Goal: Information Seeking & Learning: Find contact information

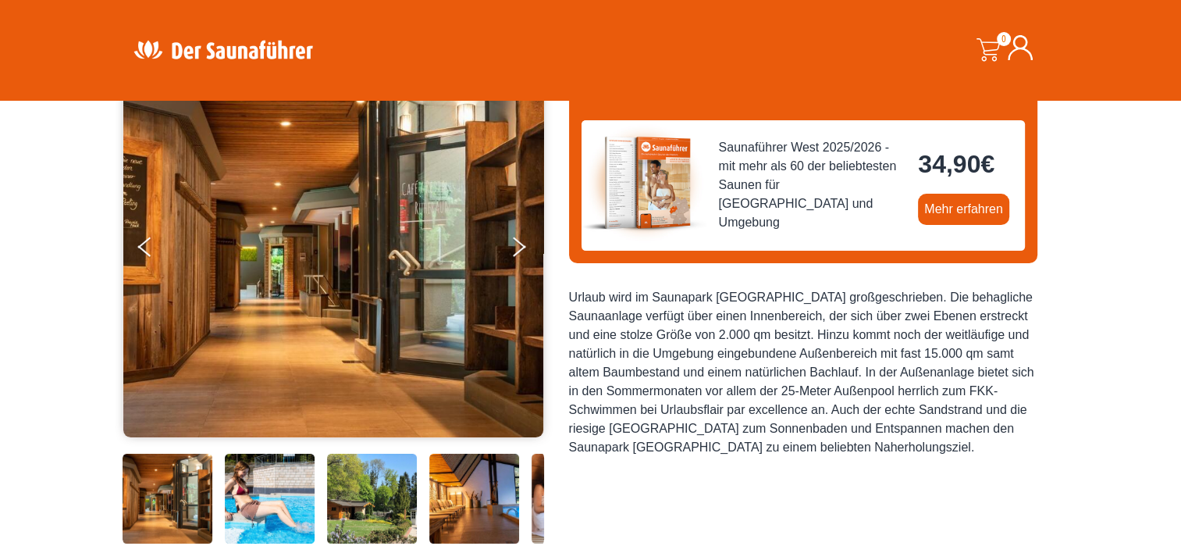
scroll to position [78, 0]
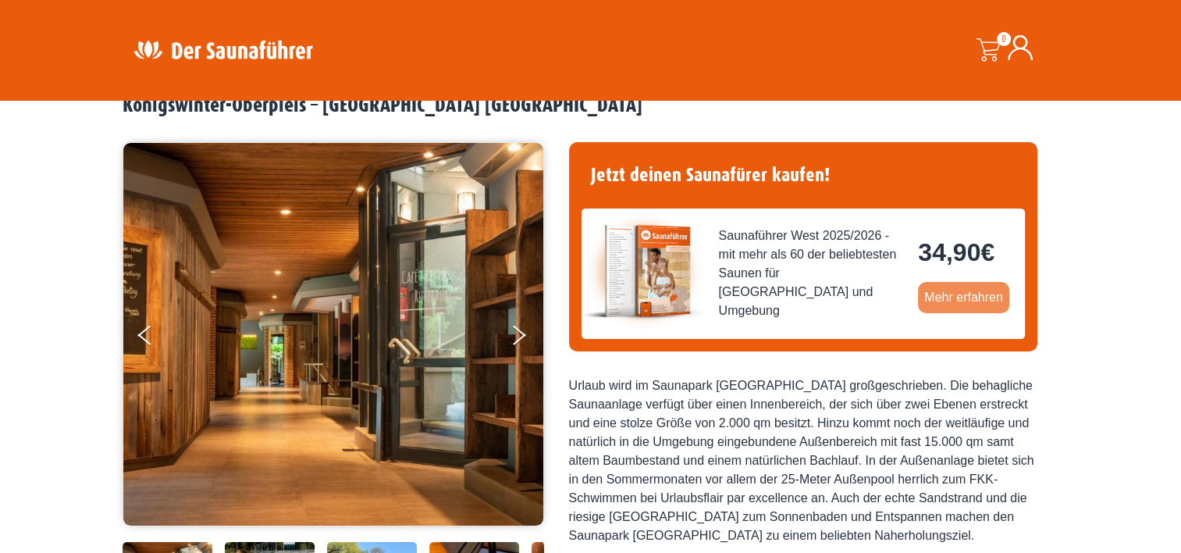
click at [962, 294] on link "Mehr erfahren" at bounding box center [963, 297] width 91 height 31
click at [523, 334] on icon "Next" at bounding box center [518, 337] width 14 height 9
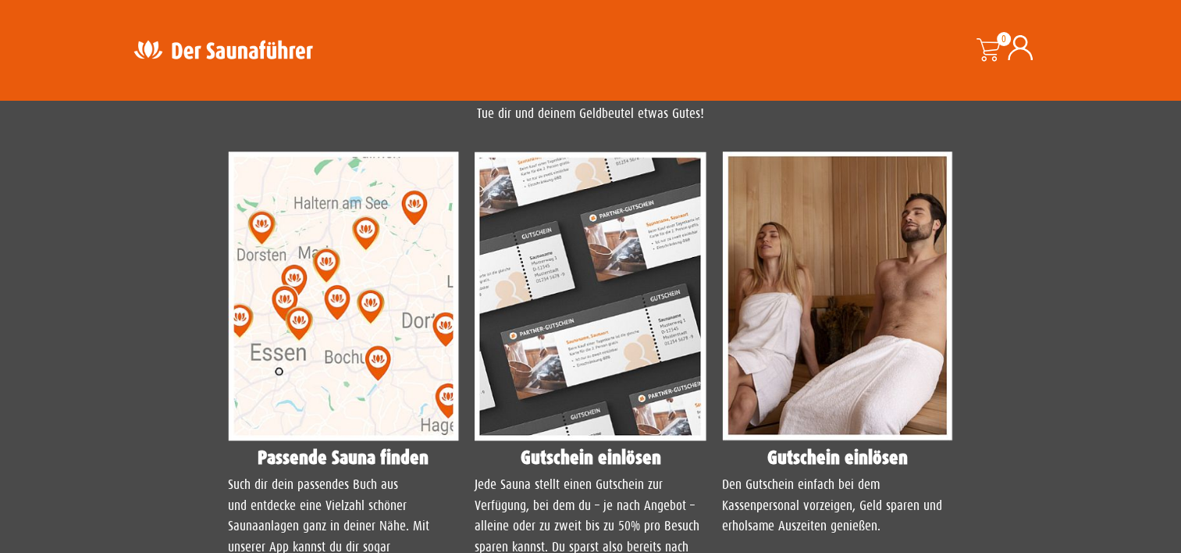
scroll to position [1171, 0]
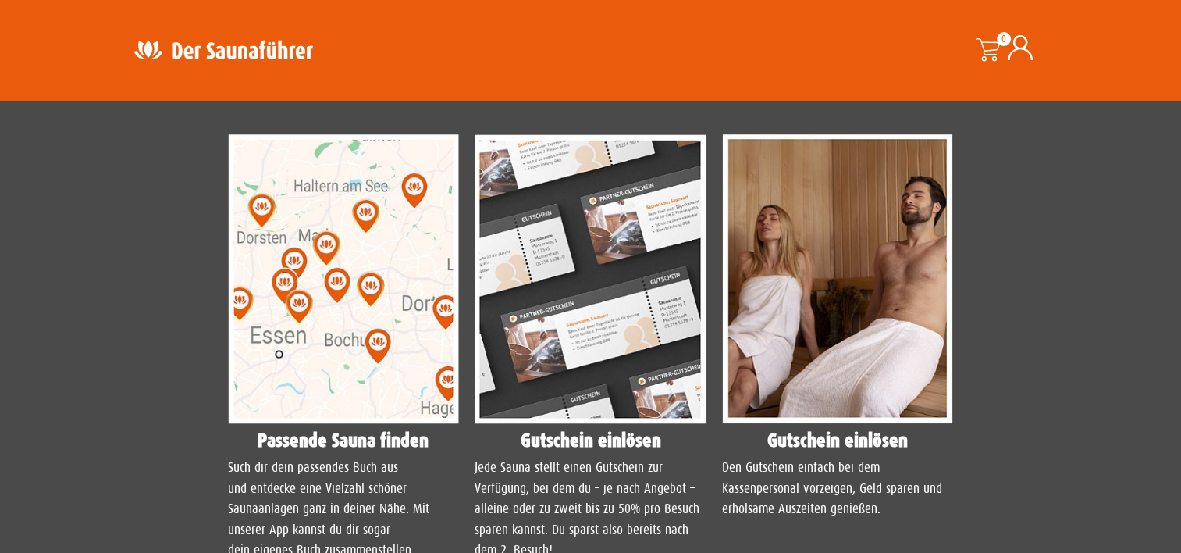
click at [351, 358] on img at bounding box center [344, 279] width 232 height 290
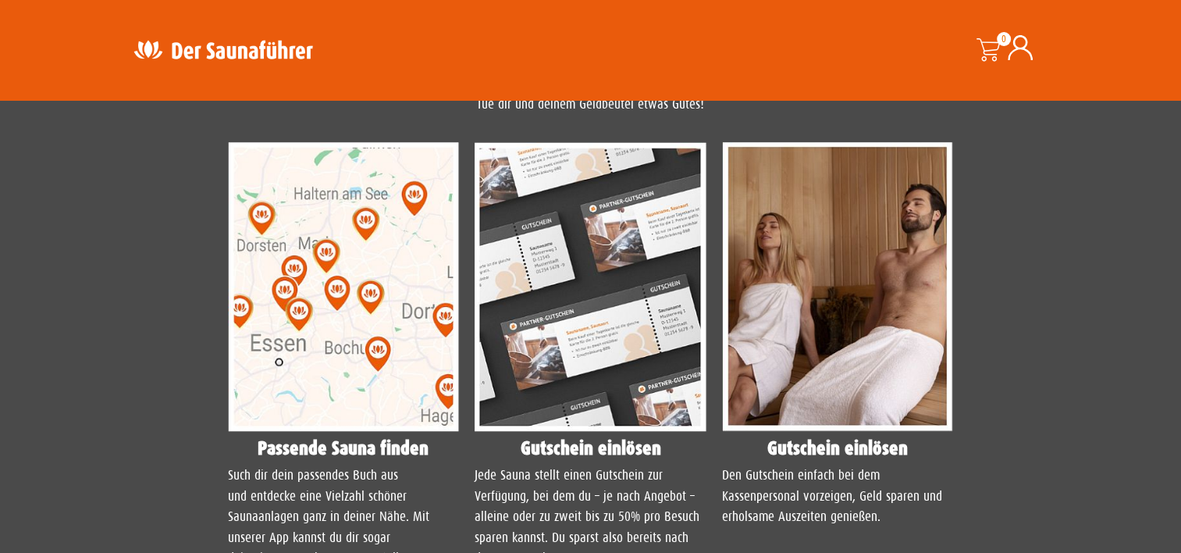
scroll to position [1015, 0]
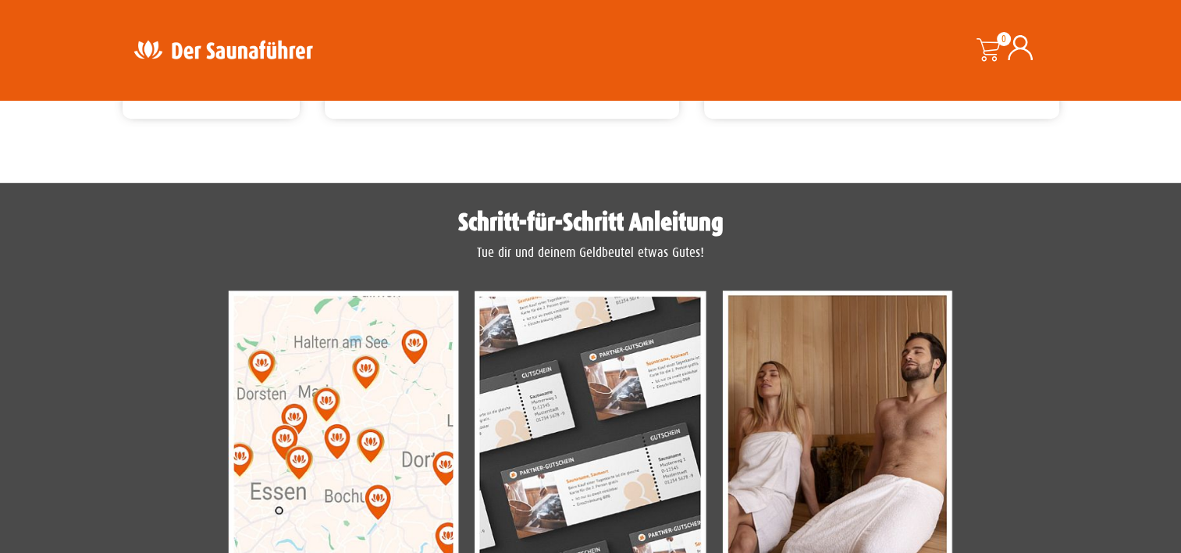
click at [377, 407] on img at bounding box center [344, 435] width 232 height 290
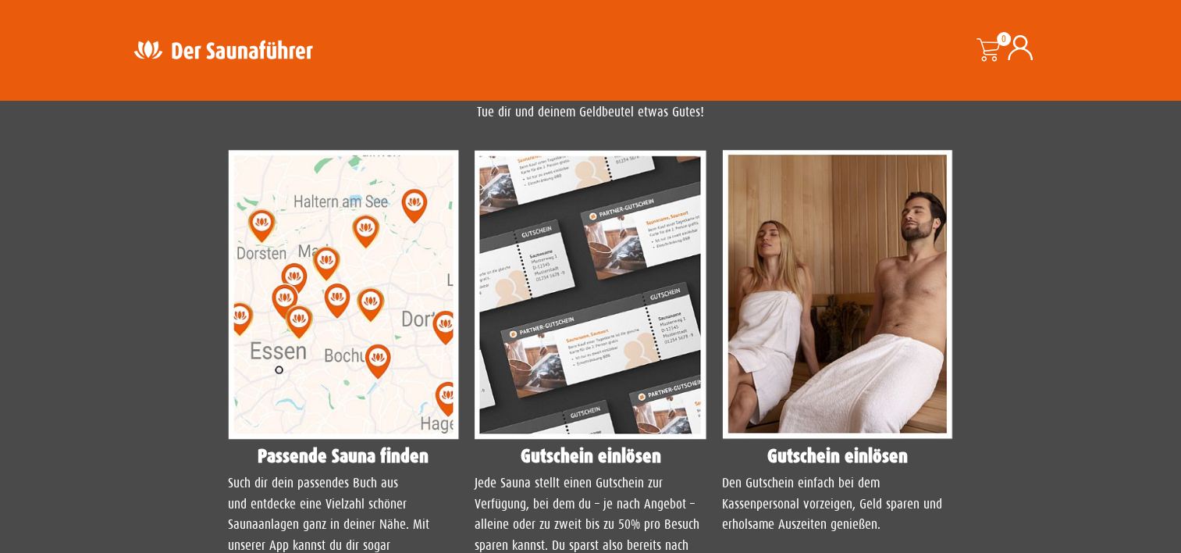
scroll to position [1249, 0]
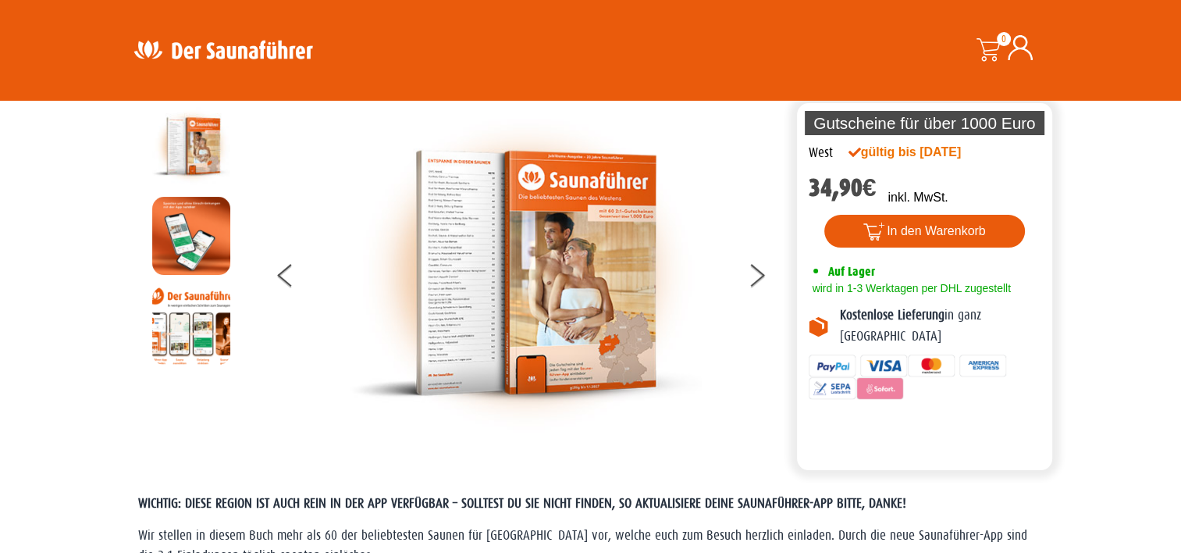
scroll to position [78, 0]
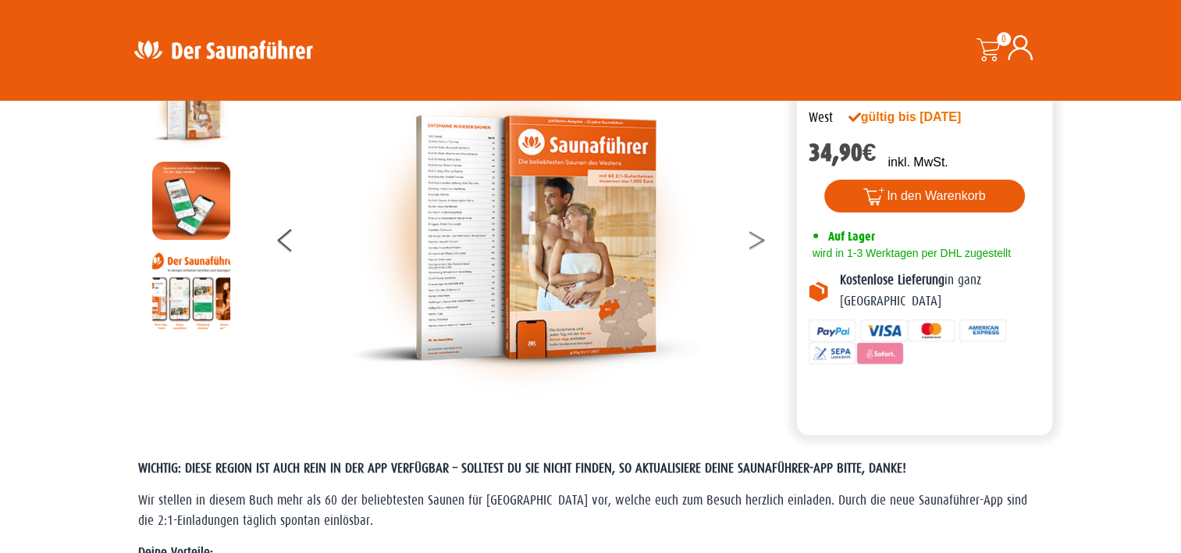
click at [756, 234] on icon at bounding box center [757, 236] width 16 height 10
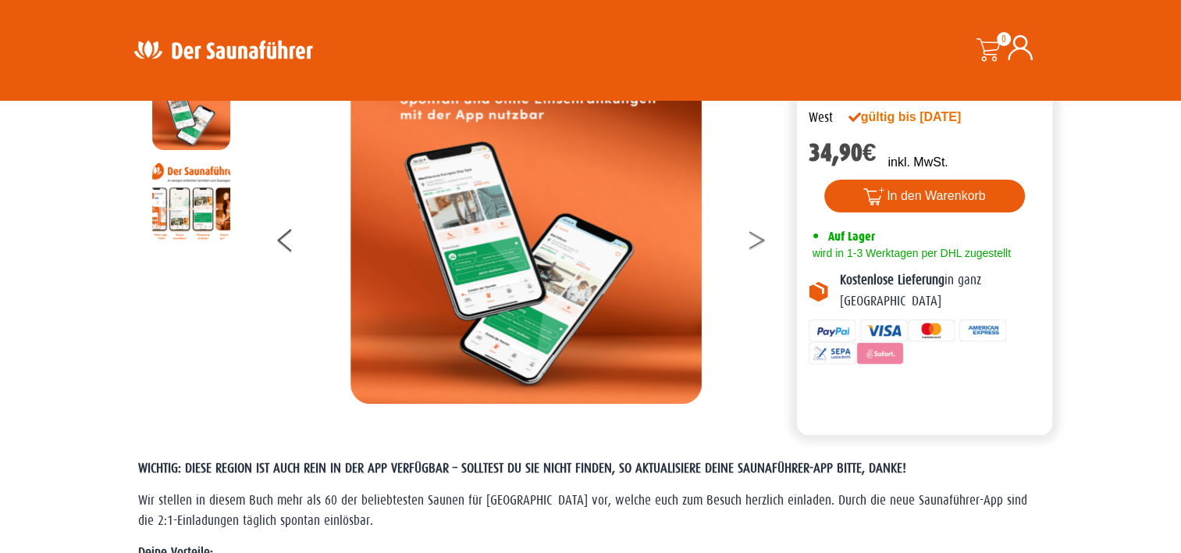
click at [756, 234] on icon at bounding box center [757, 236] width 16 height 10
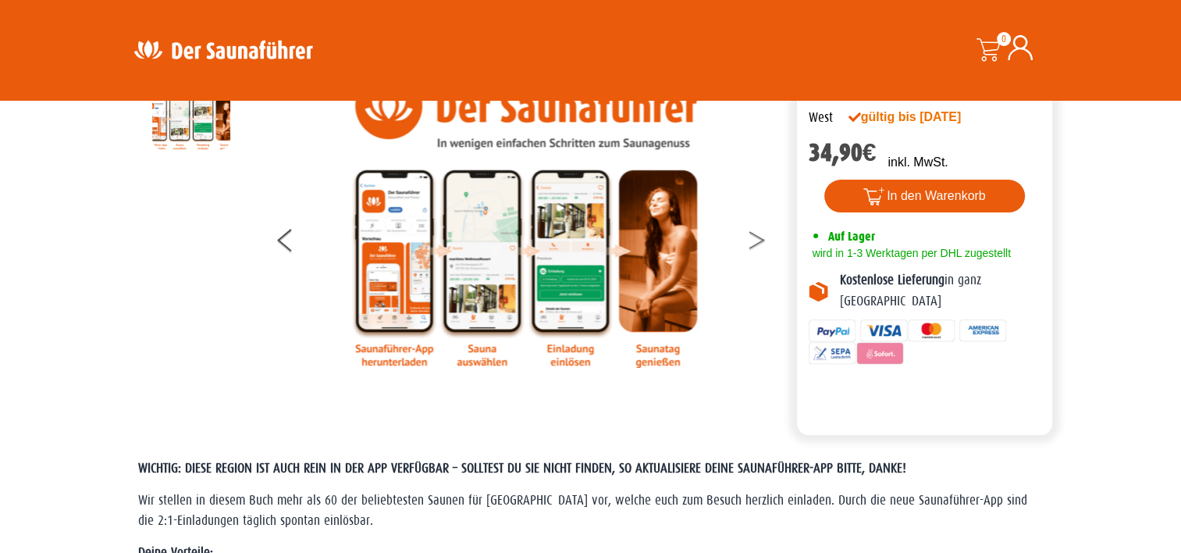
click at [756, 234] on icon at bounding box center [757, 236] width 16 height 10
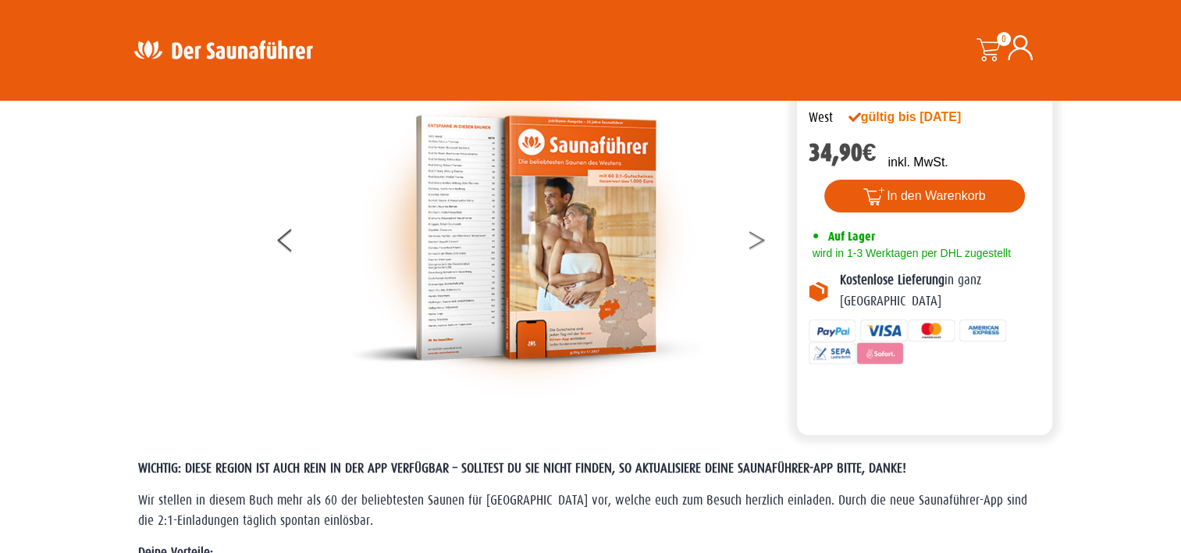
click at [756, 234] on icon at bounding box center [757, 236] width 16 height 10
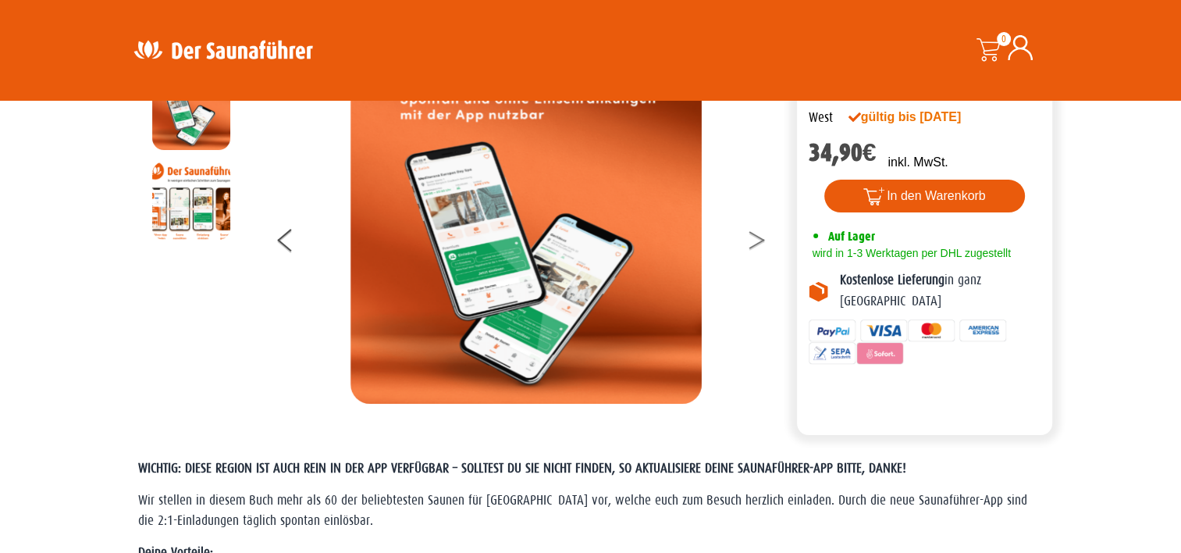
click at [756, 234] on icon at bounding box center [757, 236] width 16 height 10
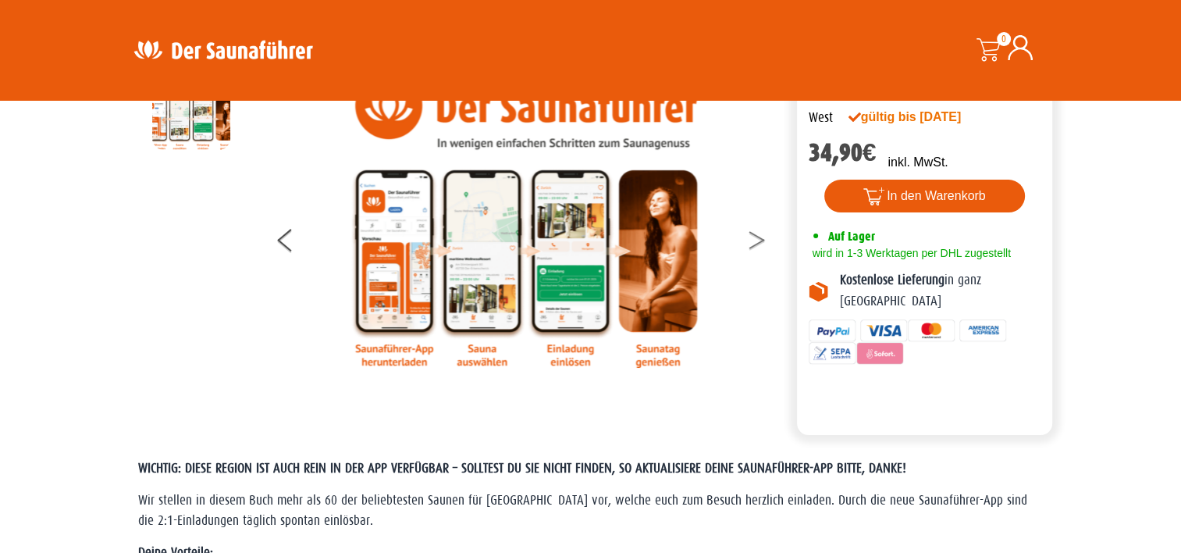
click at [756, 234] on icon at bounding box center [757, 236] width 16 height 10
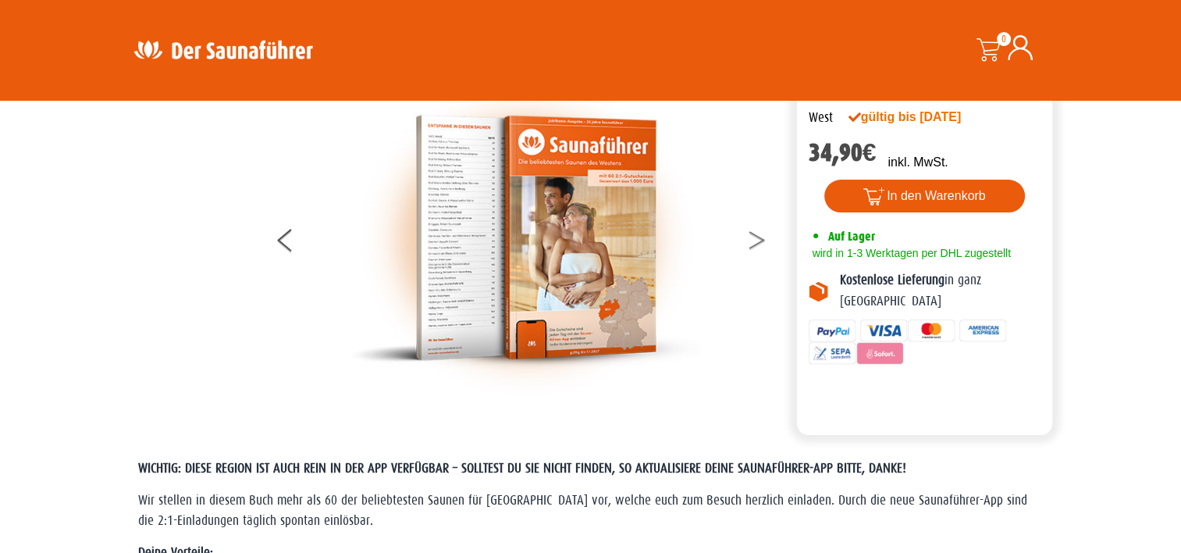
click at [756, 234] on icon at bounding box center [757, 236] width 16 height 10
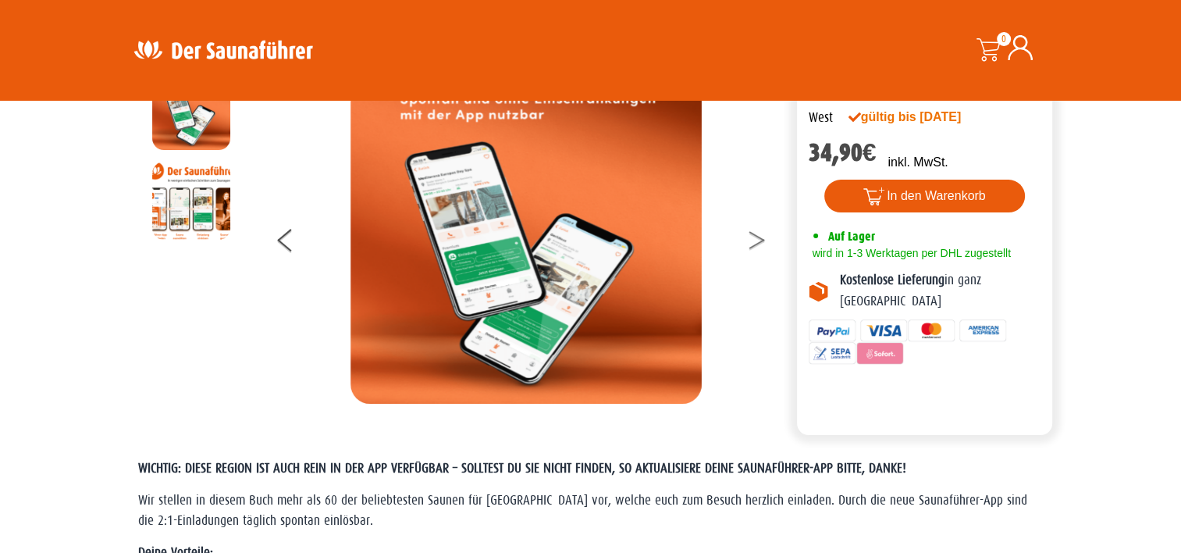
click at [756, 234] on icon at bounding box center [757, 236] width 16 height 10
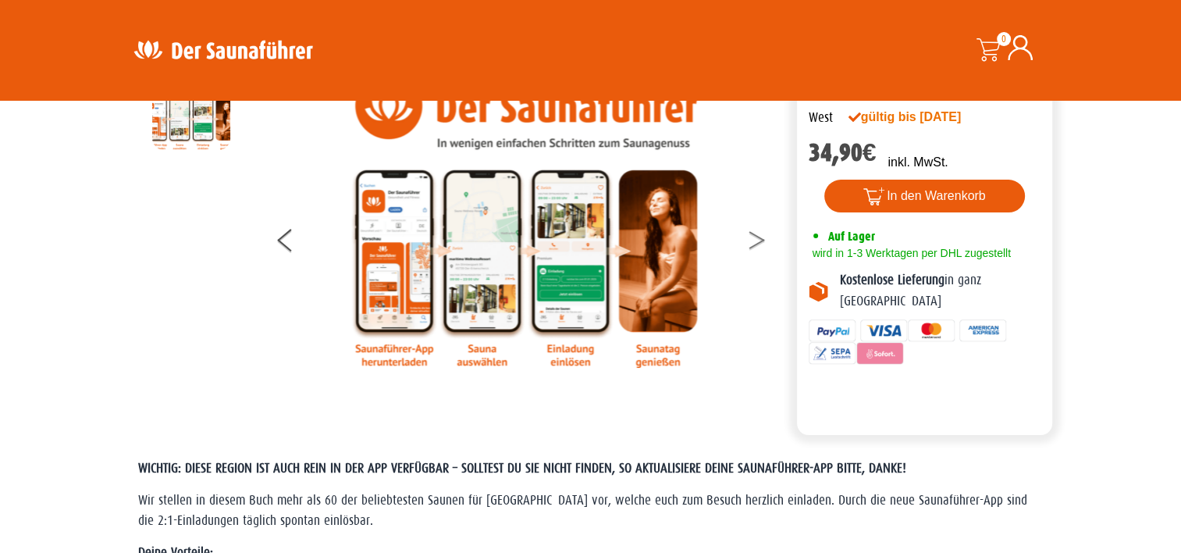
click at [756, 234] on icon at bounding box center [757, 236] width 16 height 10
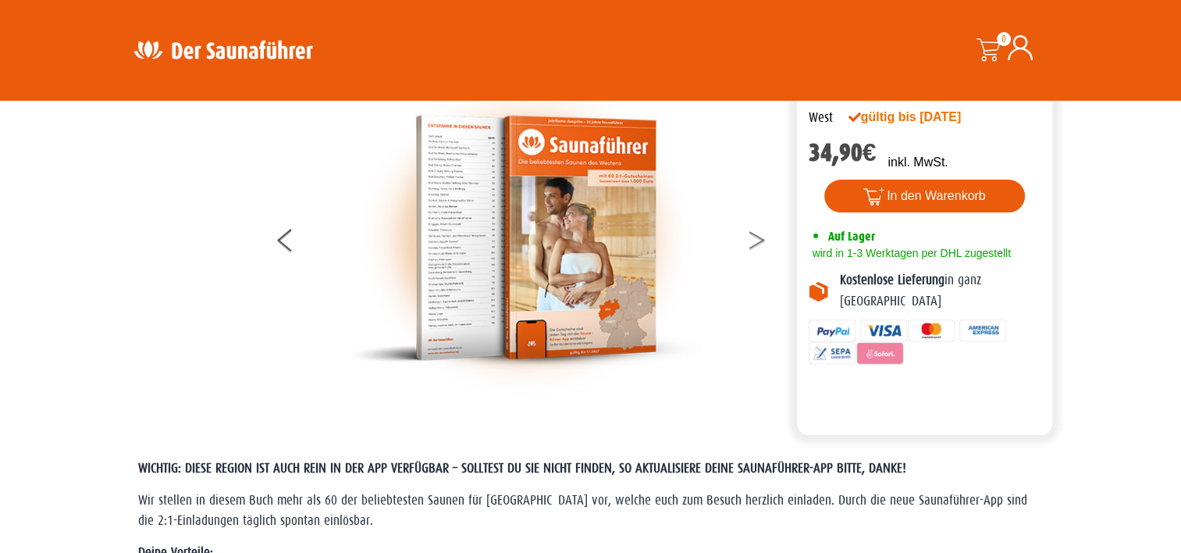
click at [756, 234] on icon at bounding box center [757, 236] width 16 height 10
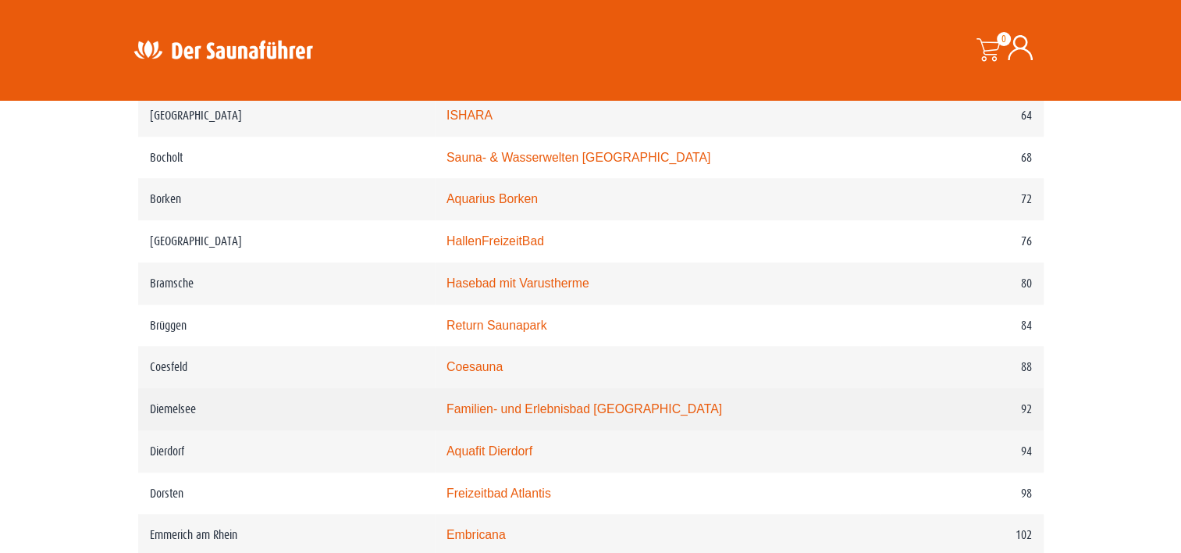
scroll to position [1327, 0]
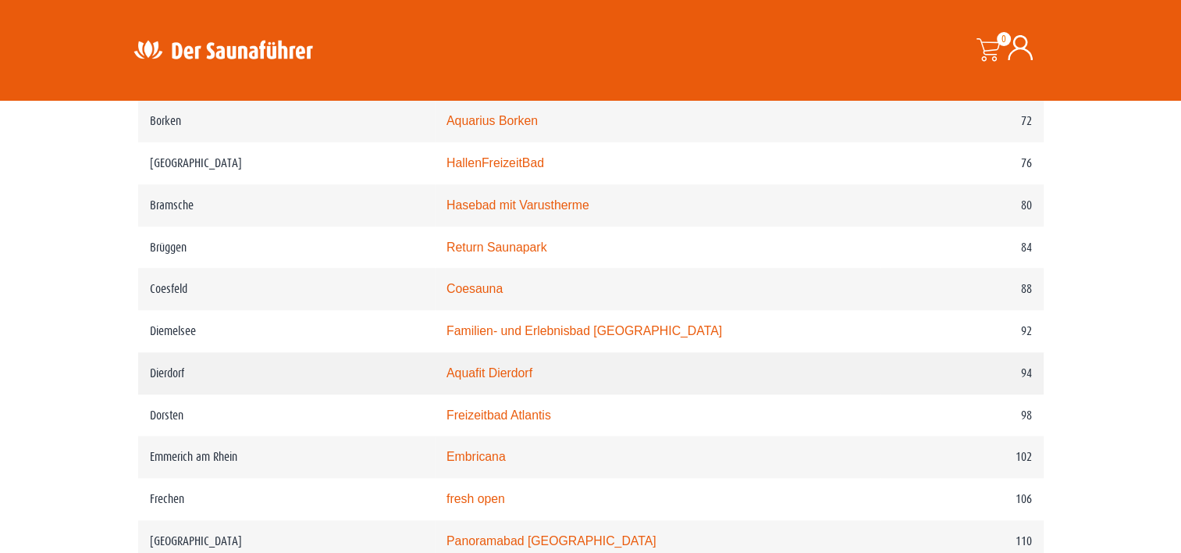
click at [505, 372] on link "Aquafit Dierdorf" at bounding box center [490, 372] width 86 height 13
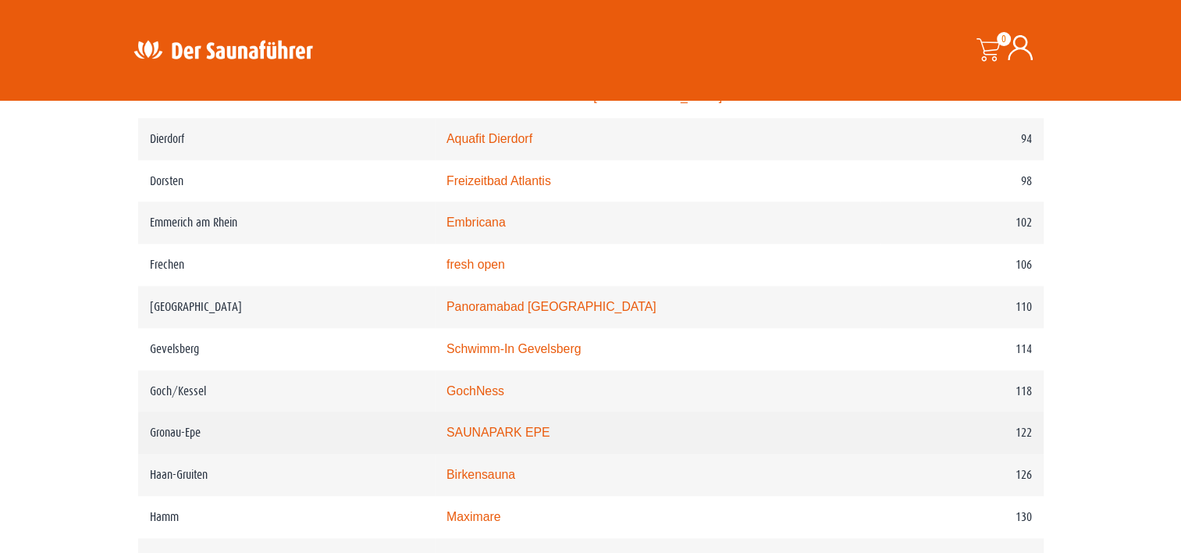
scroll to position [1639, 0]
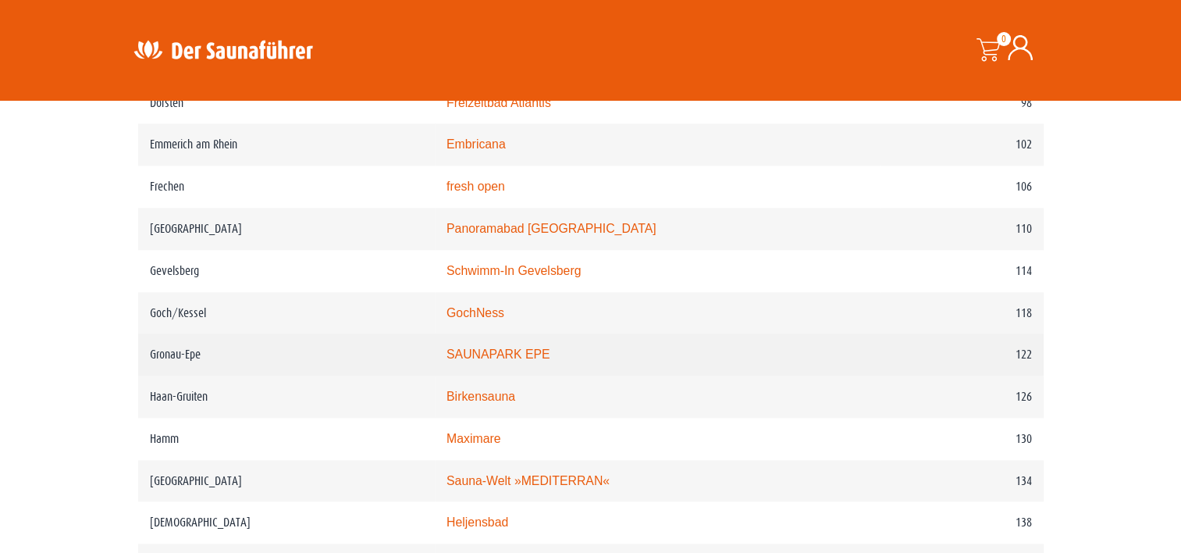
click at [505, 350] on link "SAUNAPARK EPE" at bounding box center [499, 353] width 104 height 13
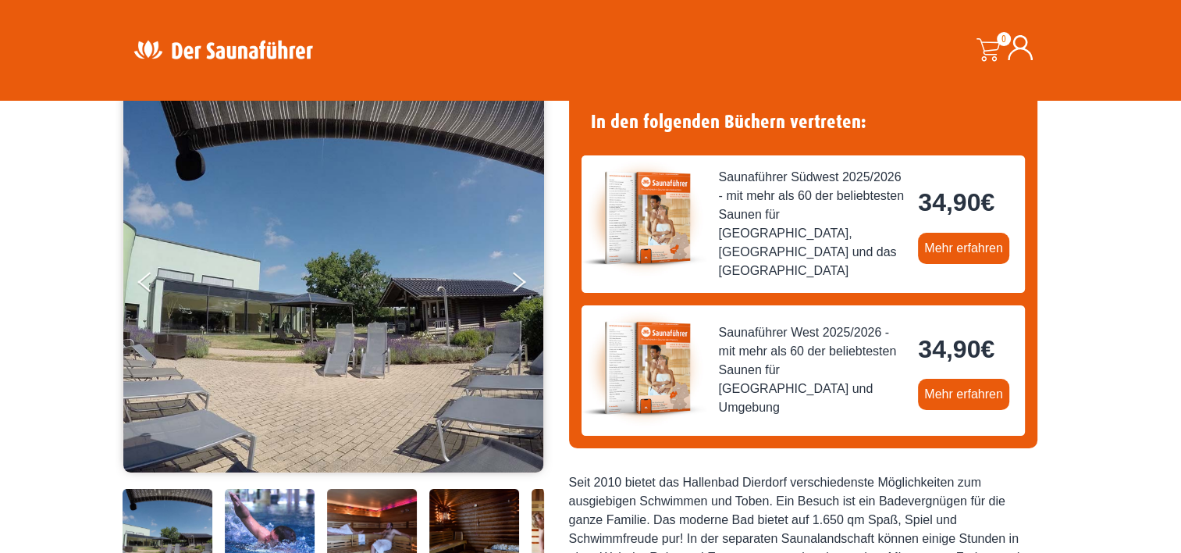
scroll to position [156, 0]
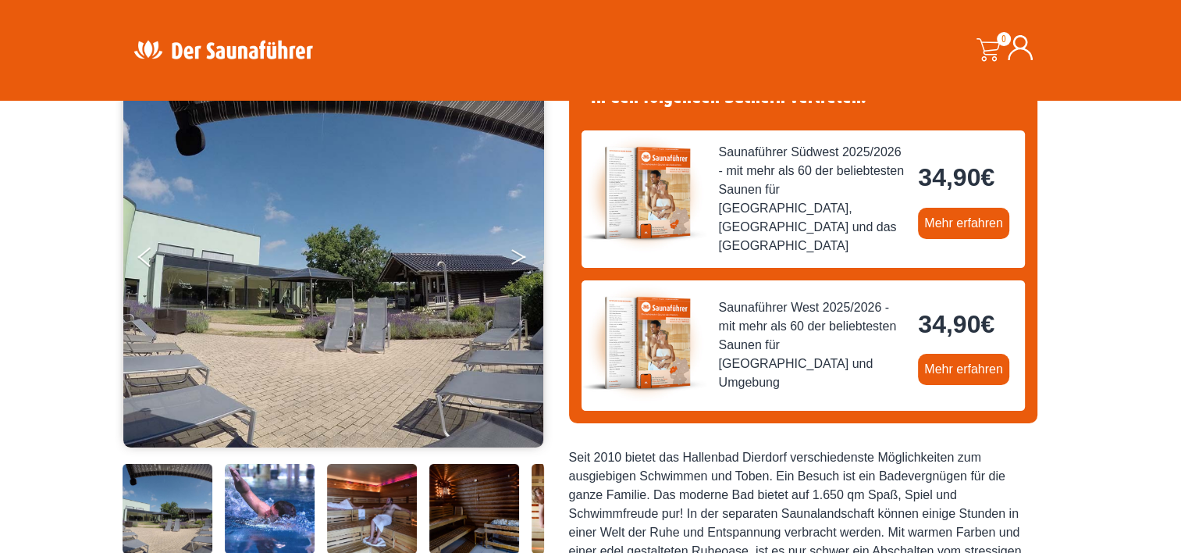
click at [518, 256] on button "Next" at bounding box center [529, 259] width 39 height 39
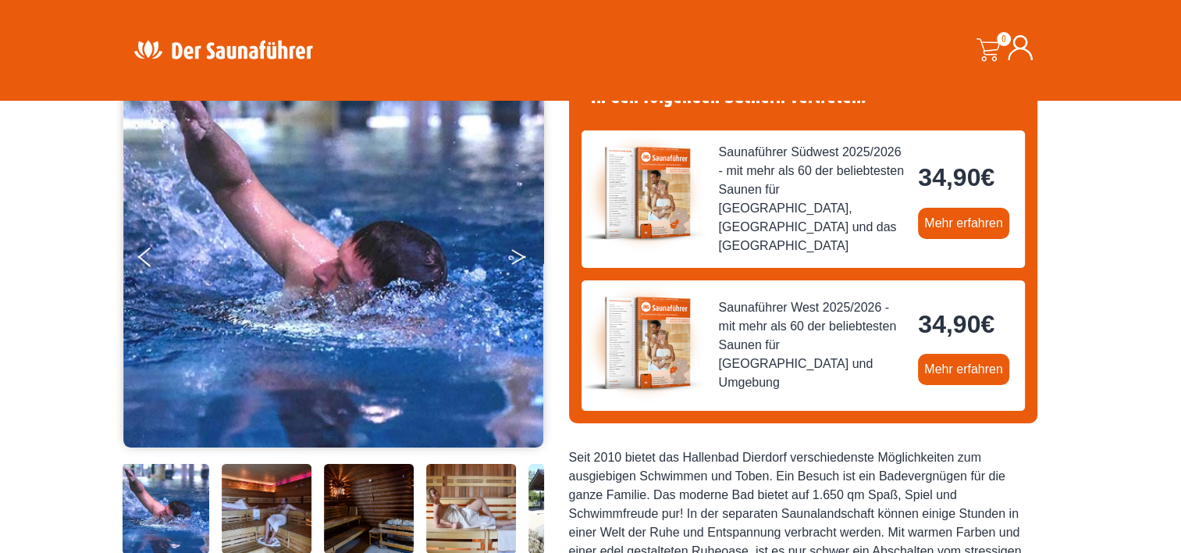
click at [518, 256] on button "Next" at bounding box center [529, 259] width 39 height 39
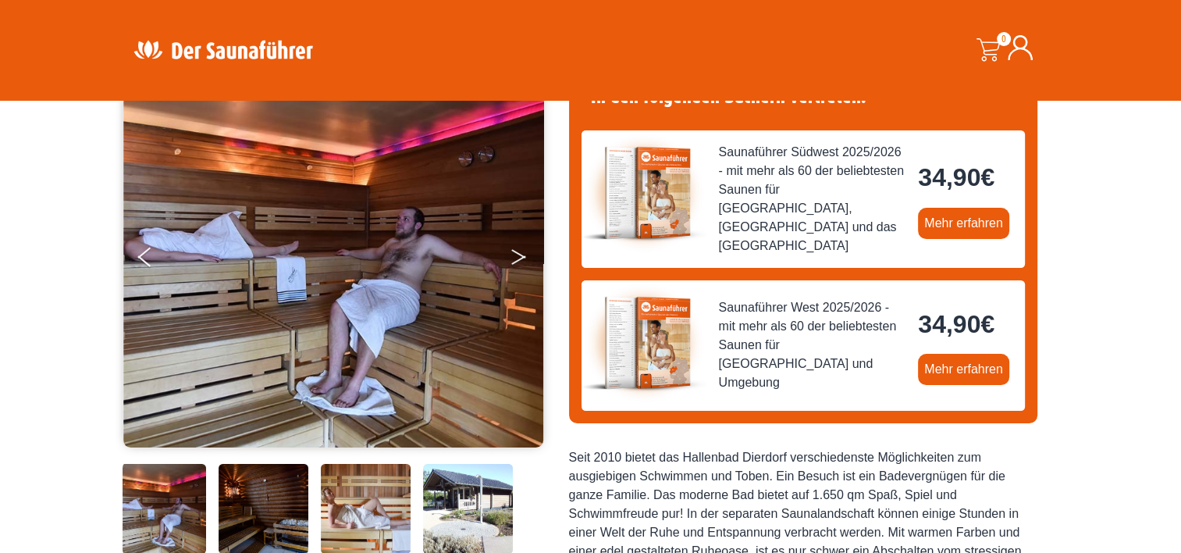
click at [518, 256] on button "Next" at bounding box center [529, 259] width 39 height 39
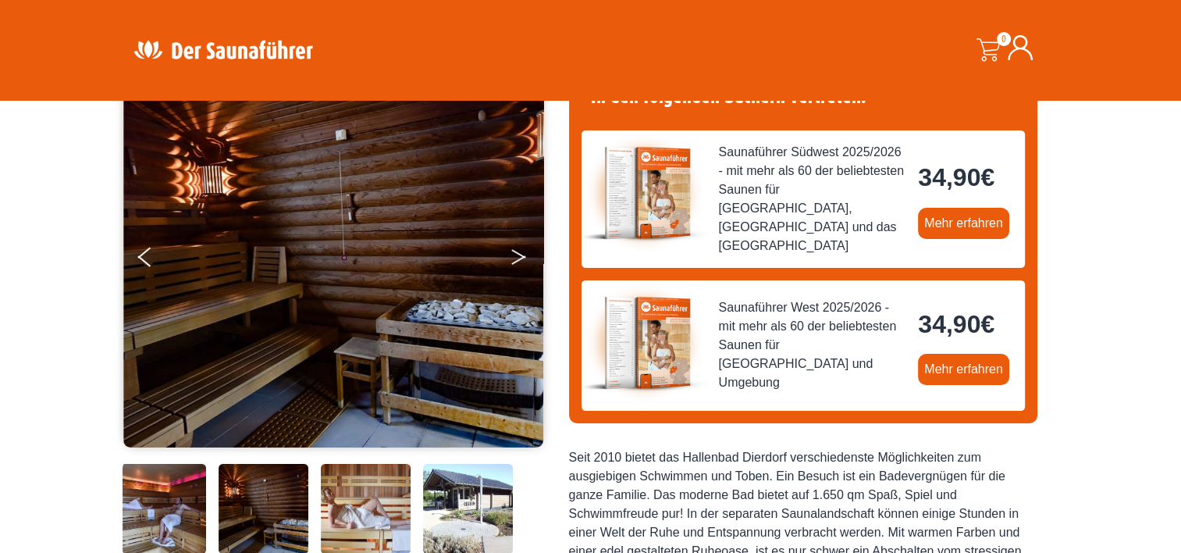
click at [518, 256] on button "Next" at bounding box center [529, 259] width 39 height 39
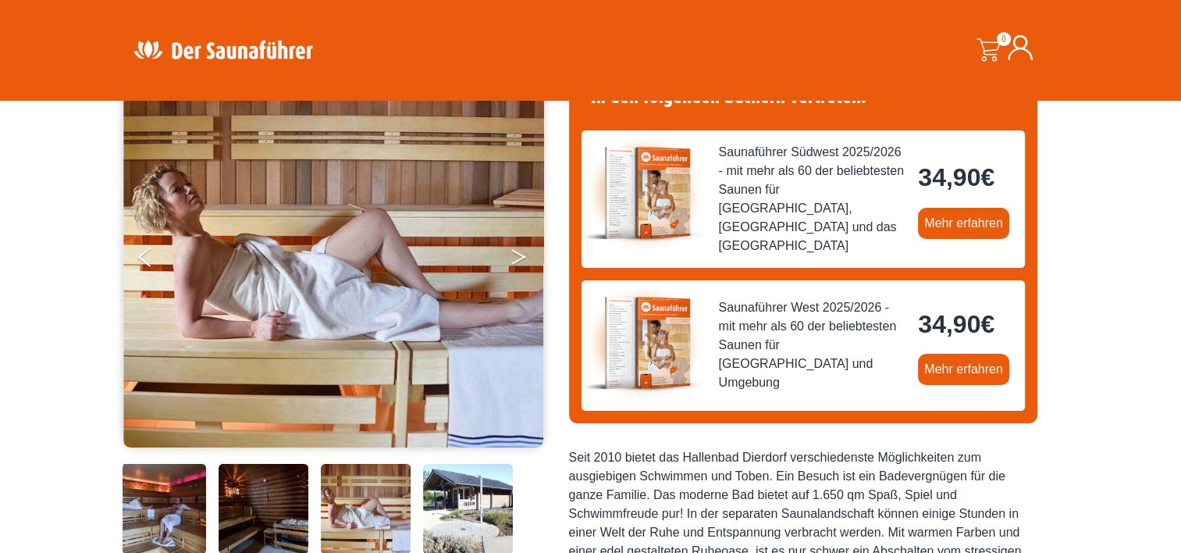
click at [518, 256] on button "Next" at bounding box center [529, 259] width 39 height 39
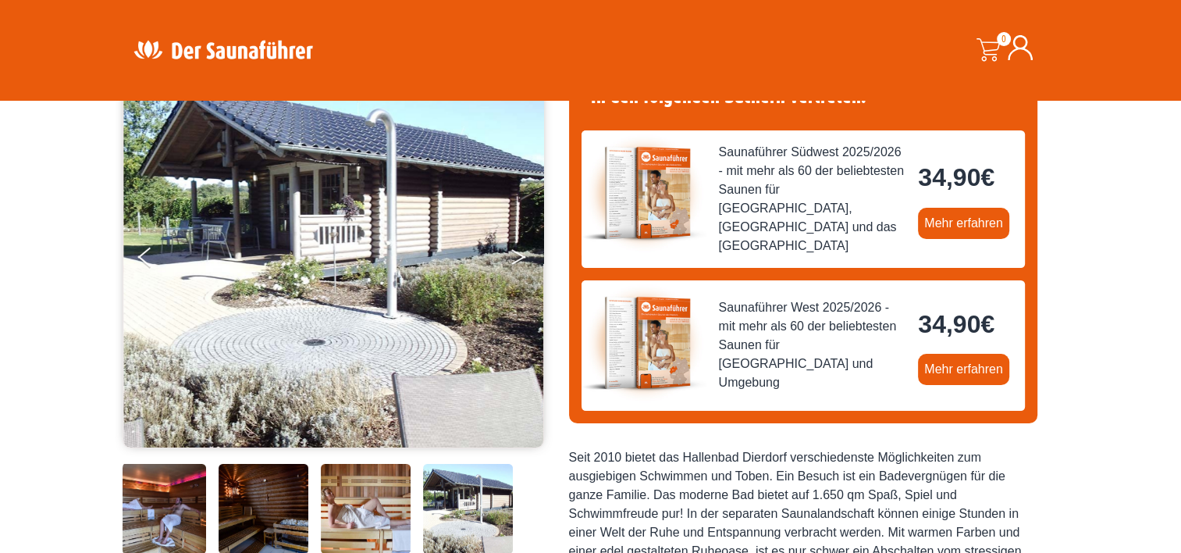
click at [518, 256] on button "Next" at bounding box center [529, 259] width 39 height 39
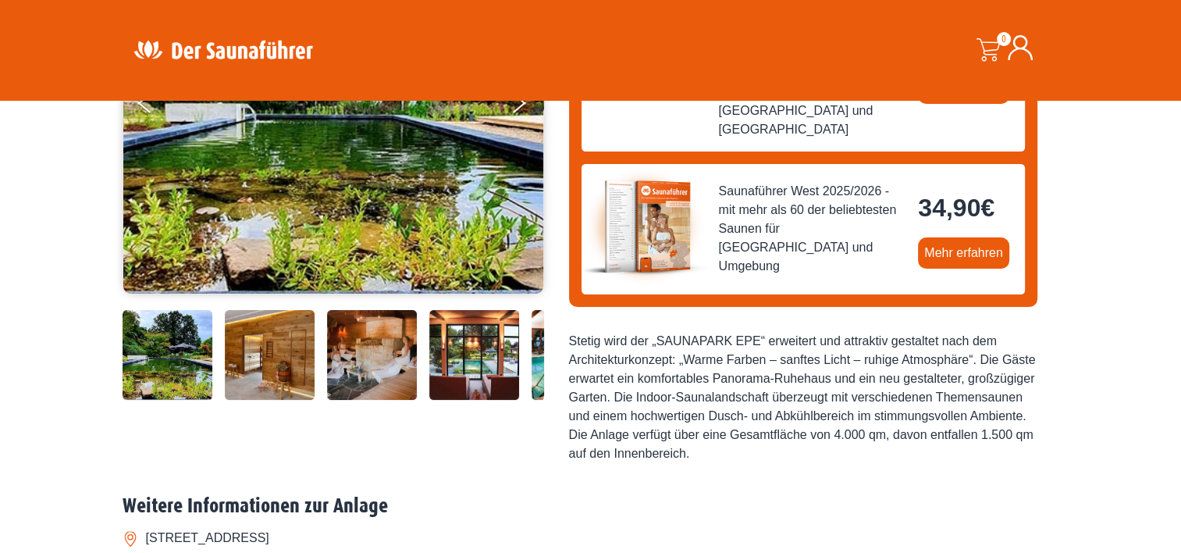
scroll to position [312, 0]
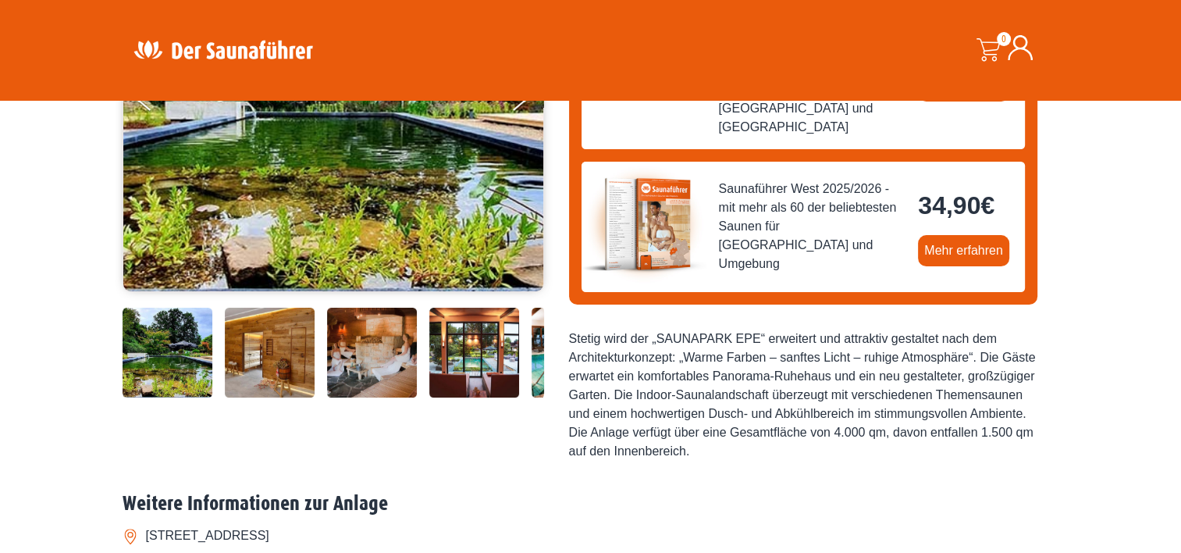
click at [186, 363] on img at bounding box center [168, 353] width 90 height 90
click at [290, 359] on img at bounding box center [270, 353] width 90 height 90
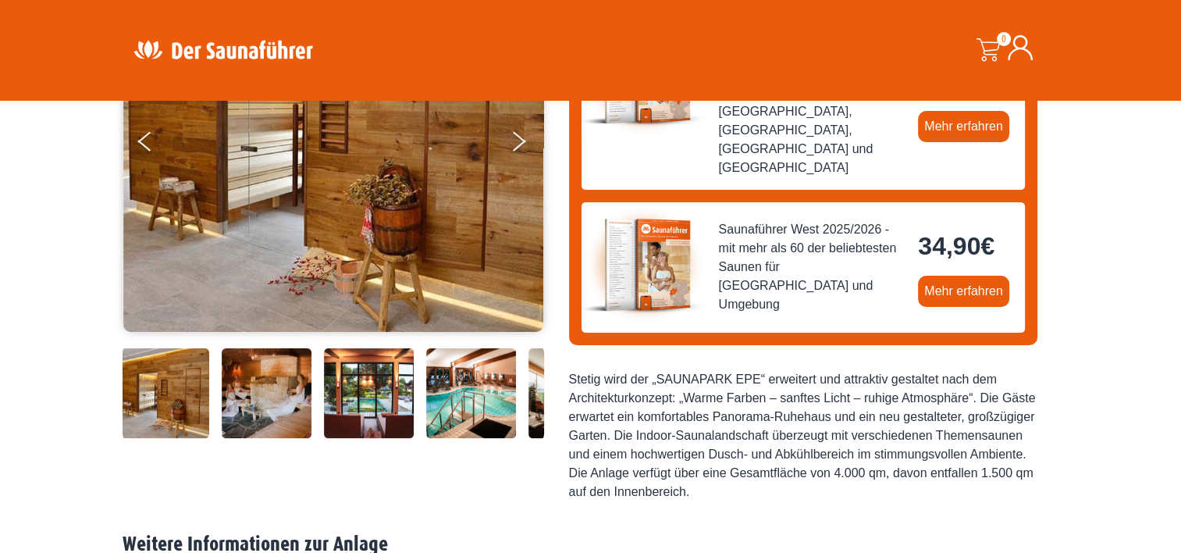
scroll to position [234, 0]
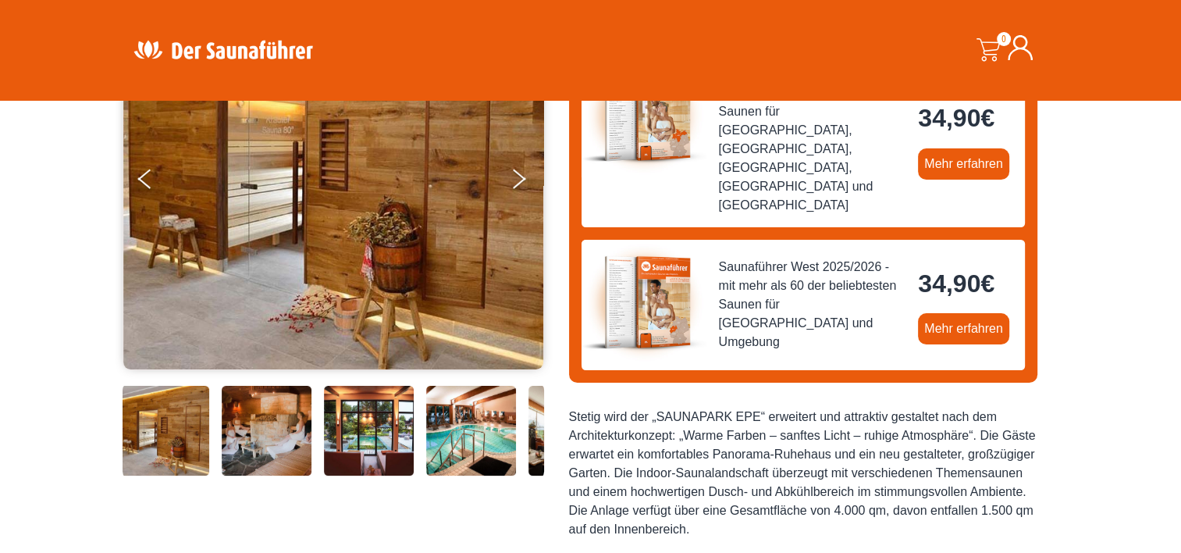
click at [370, 426] on img at bounding box center [369, 431] width 90 height 90
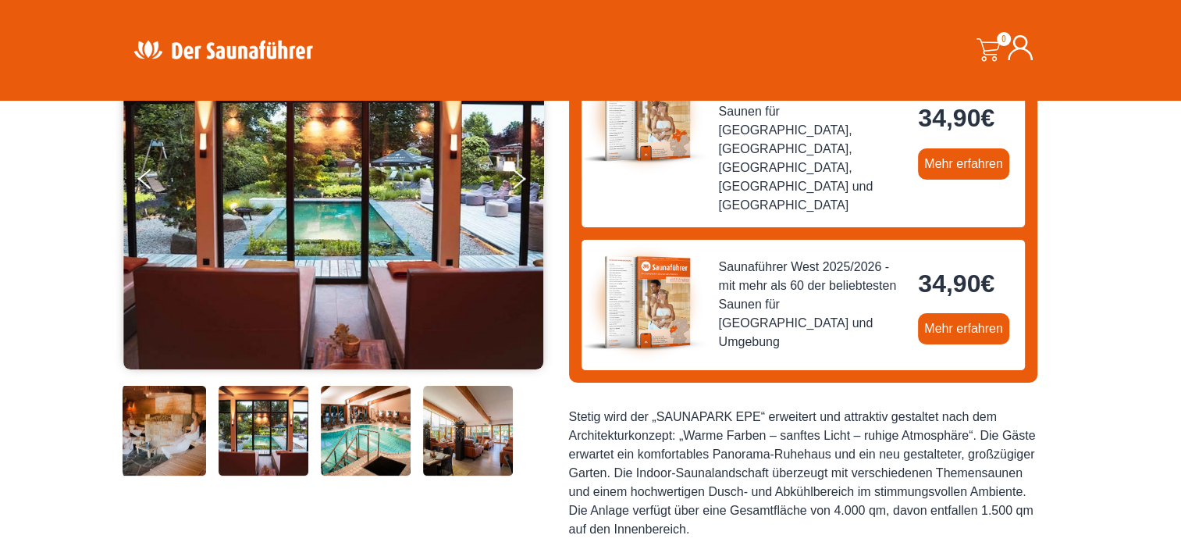
click at [431, 431] on img at bounding box center [468, 431] width 90 height 90
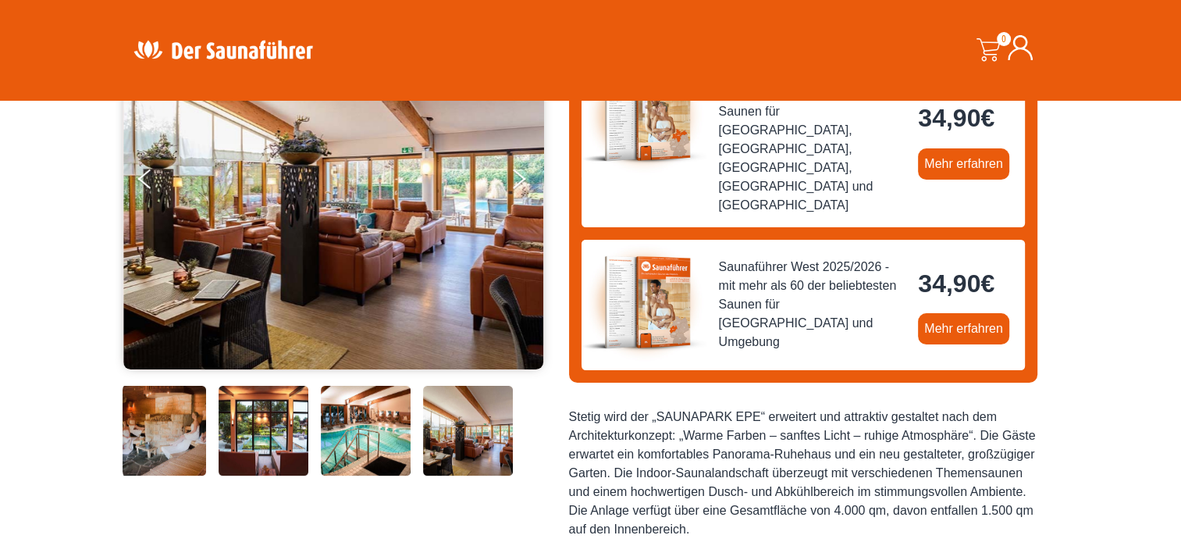
click at [462, 434] on img at bounding box center [468, 431] width 90 height 90
click at [388, 432] on img at bounding box center [366, 431] width 90 height 90
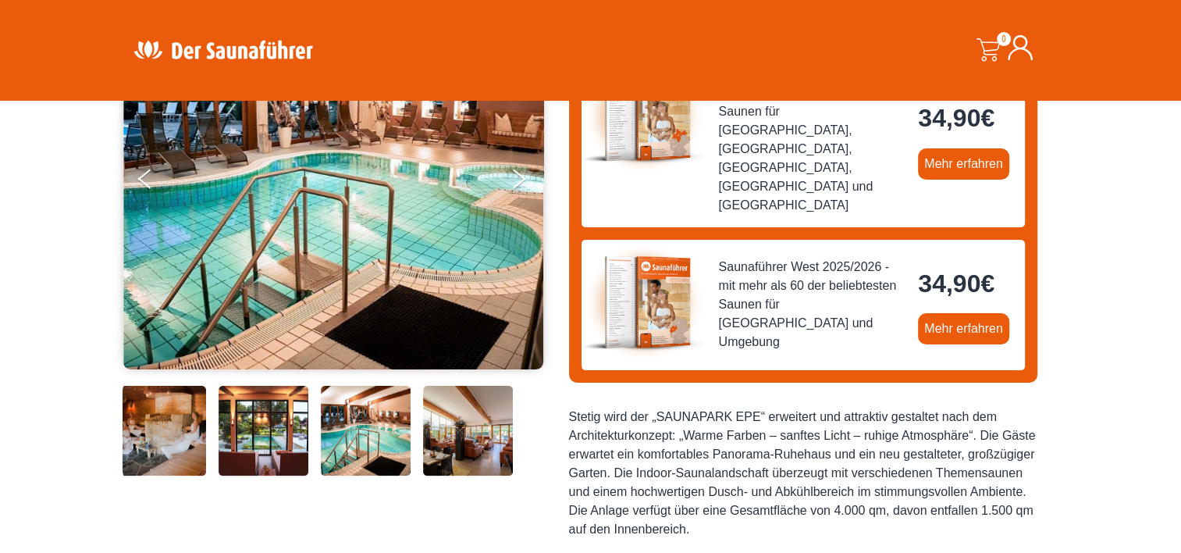
click at [292, 431] on img at bounding box center [264, 431] width 90 height 90
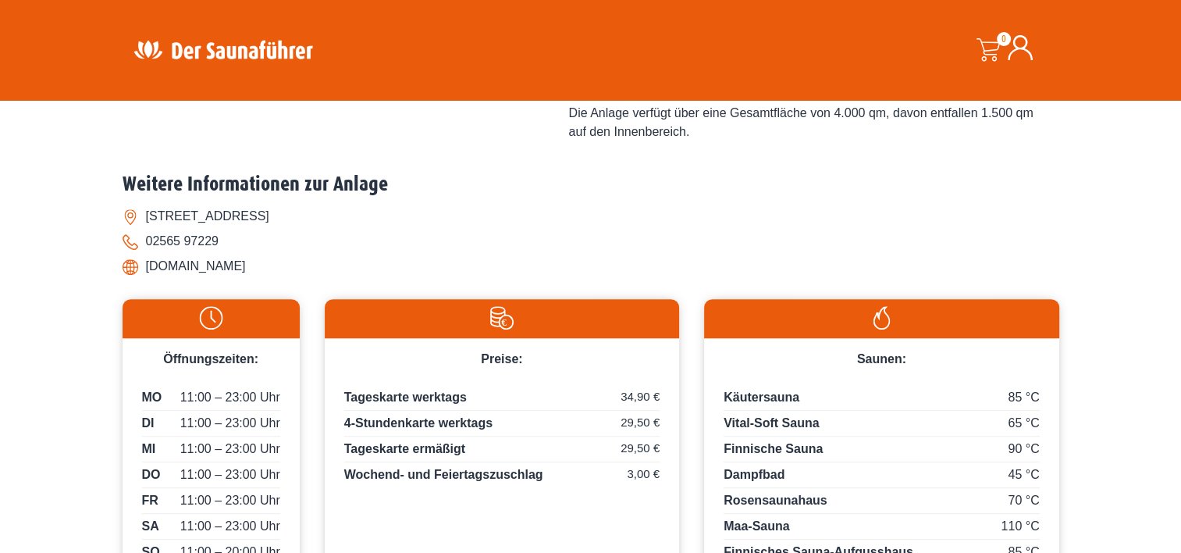
scroll to position [625, 0]
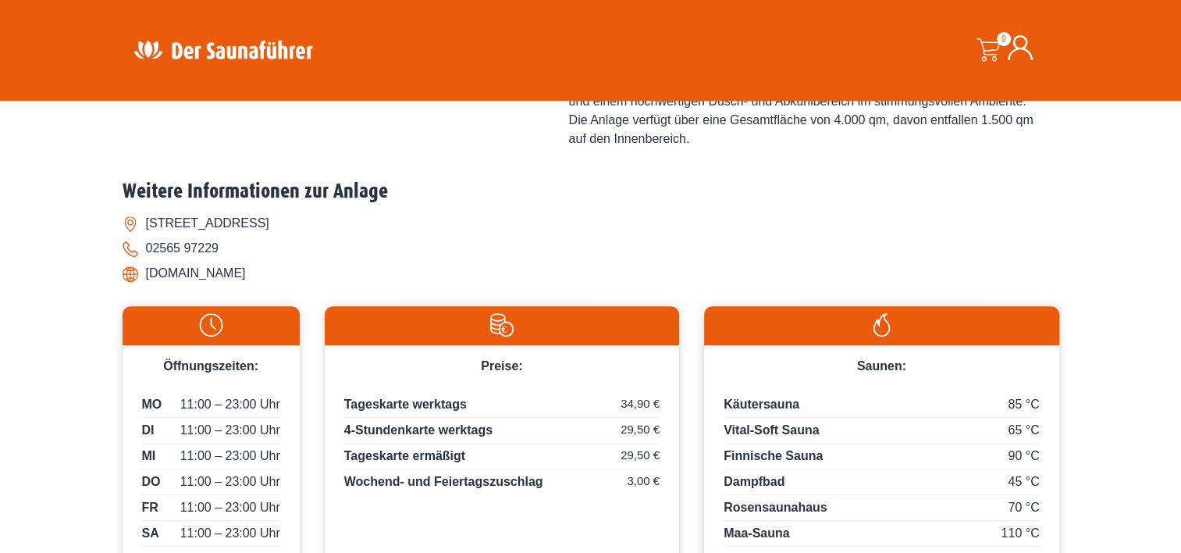
drag, startPoint x: 145, startPoint y: 231, endPoint x: 284, endPoint y: 231, distance: 139.0
click at [284, 261] on li "www.saunapark-epe.de" at bounding box center [591, 273] width 937 height 25
drag, startPoint x: 284, startPoint y: 231, endPoint x: 222, endPoint y: 237, distance: 62.7
copy li "www.saunapark-epe.de"
